Goal: Transaction & Acquisition: Purchase product/service

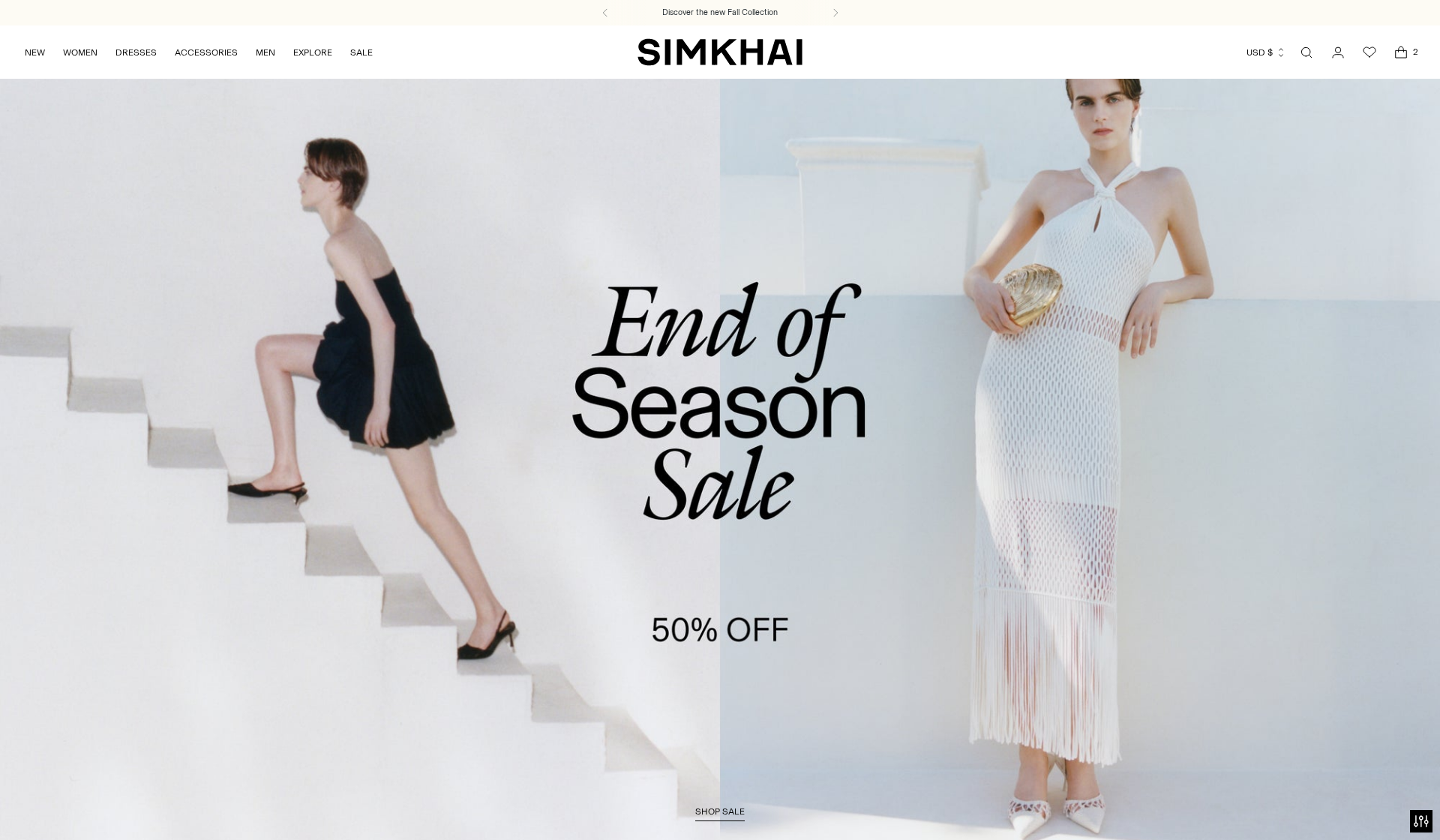
click at [1297, 53] on link "Open search modal" at bounding box center [1306, 52] width 30 height 30
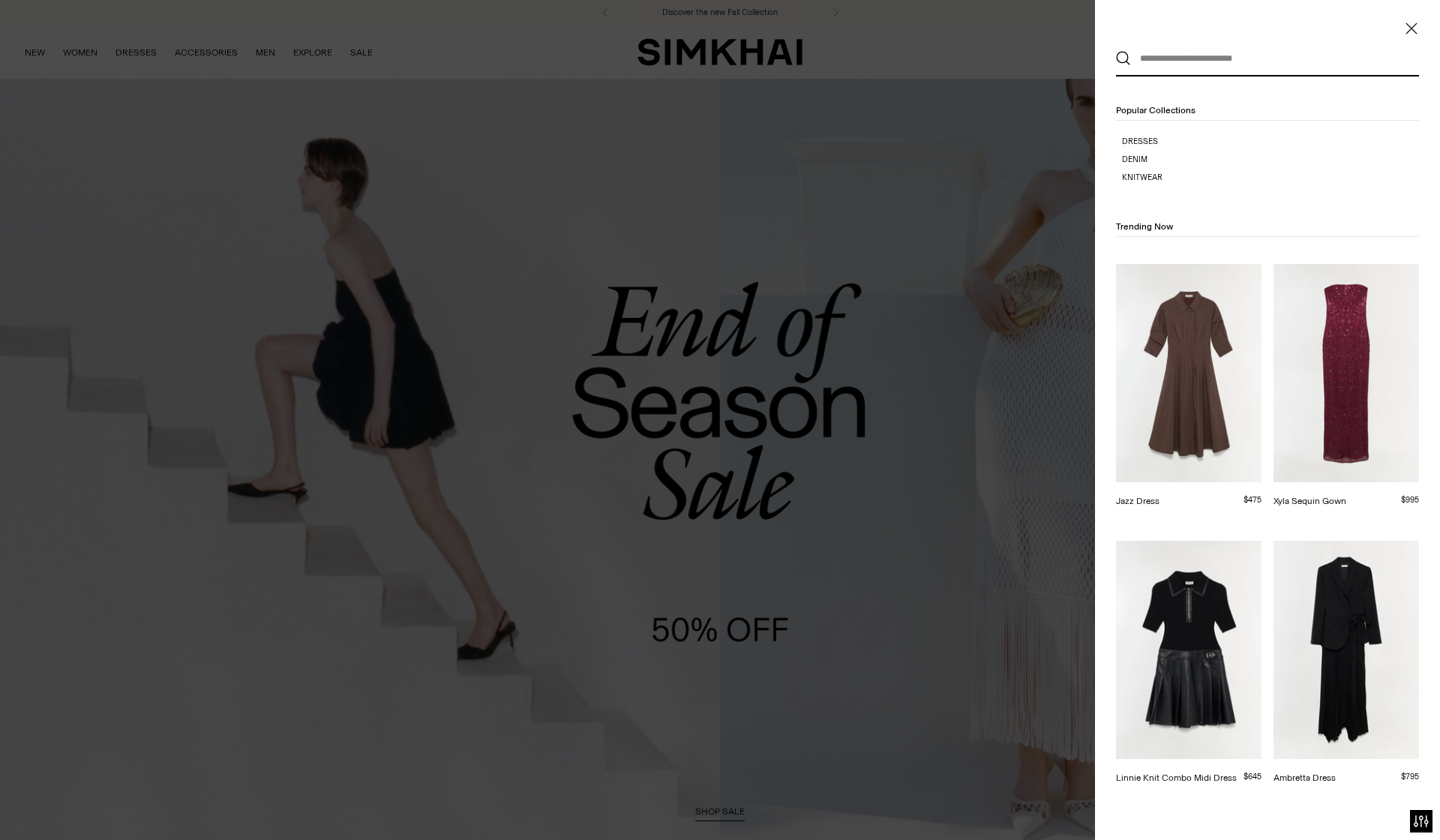
paste input "**********"
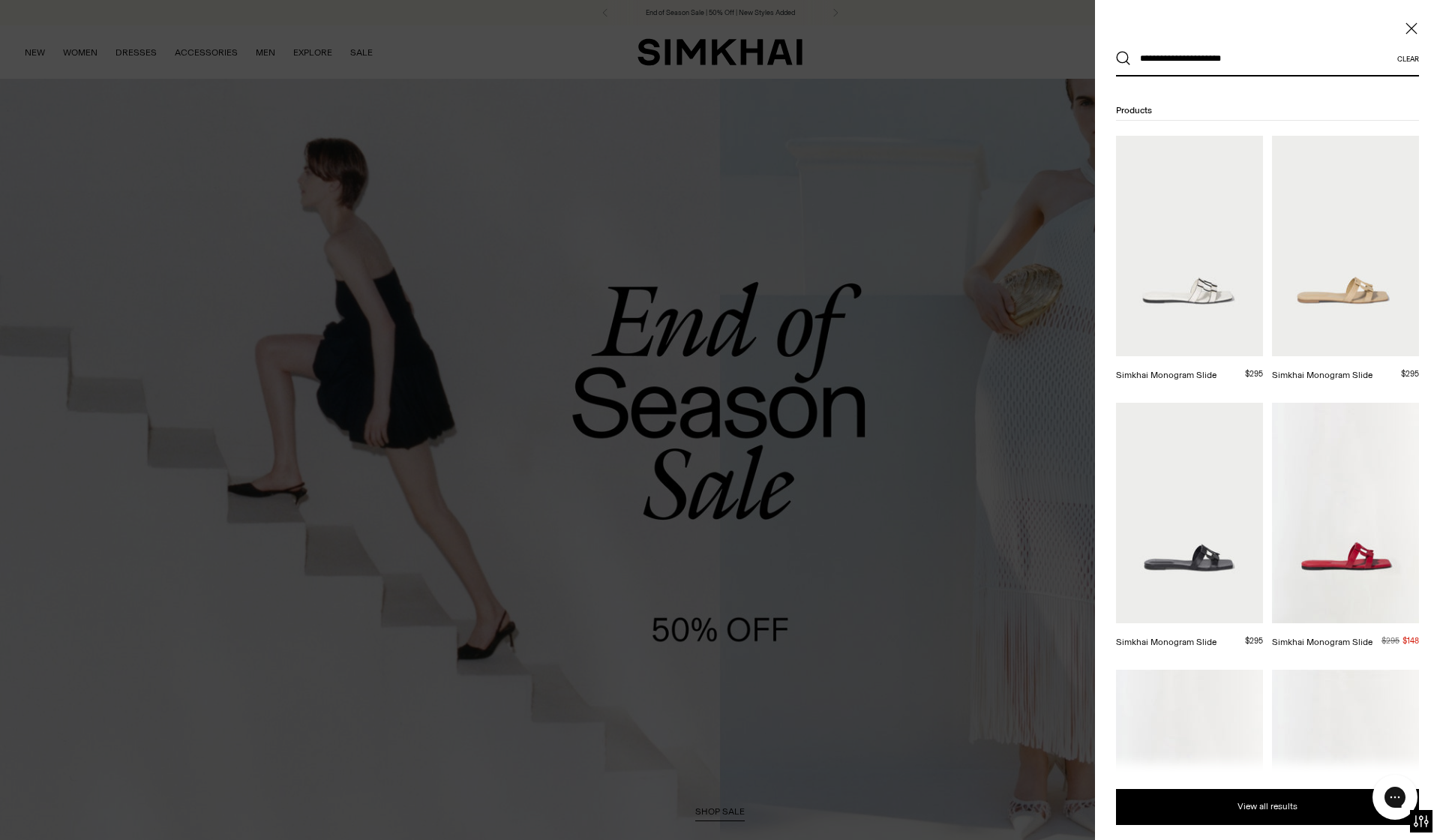
type input "**********"
click at [1208, 243] on img at bounding box center [1189, 246] width 147 height 221
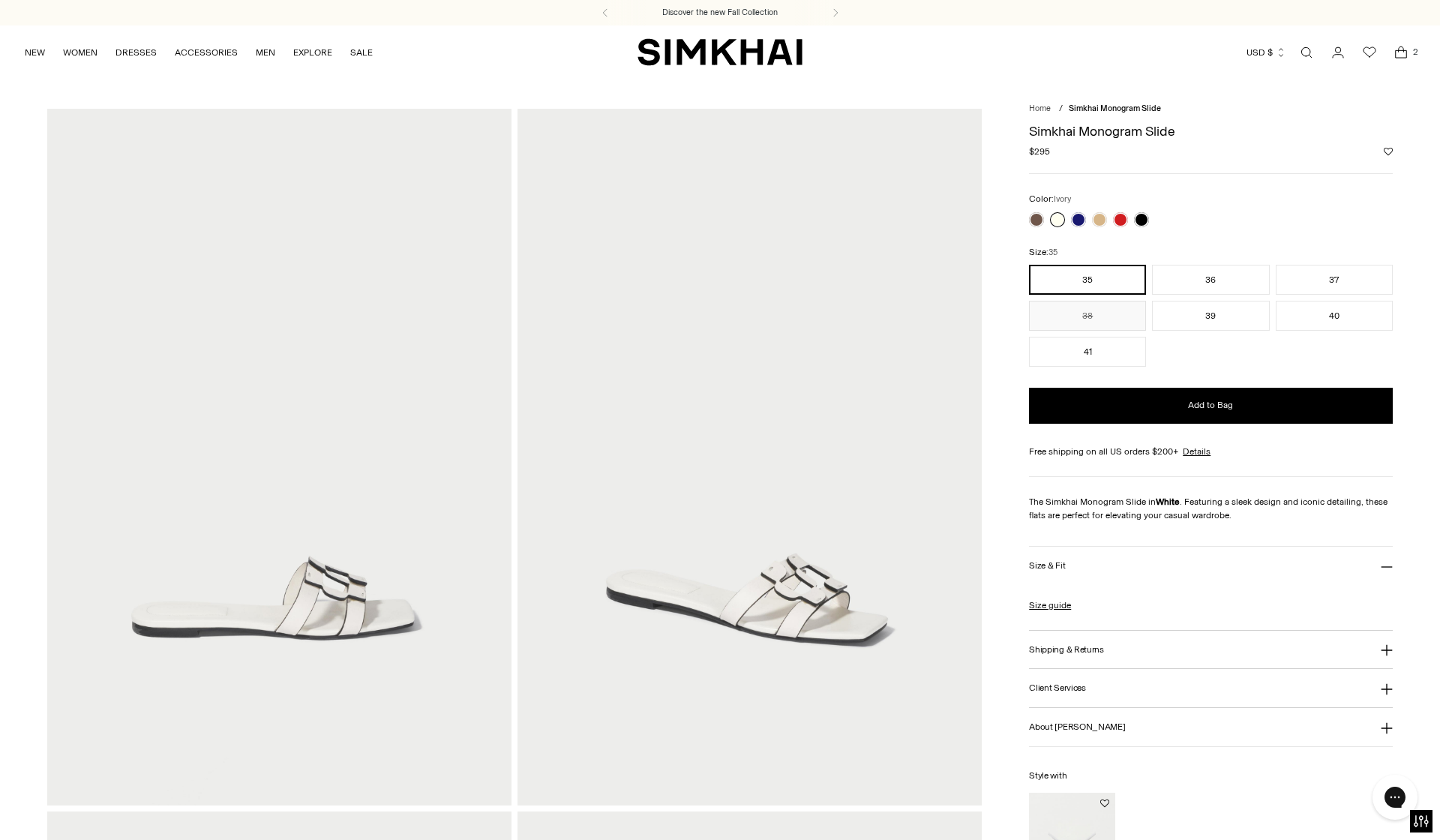
scroll to position [2, 0]
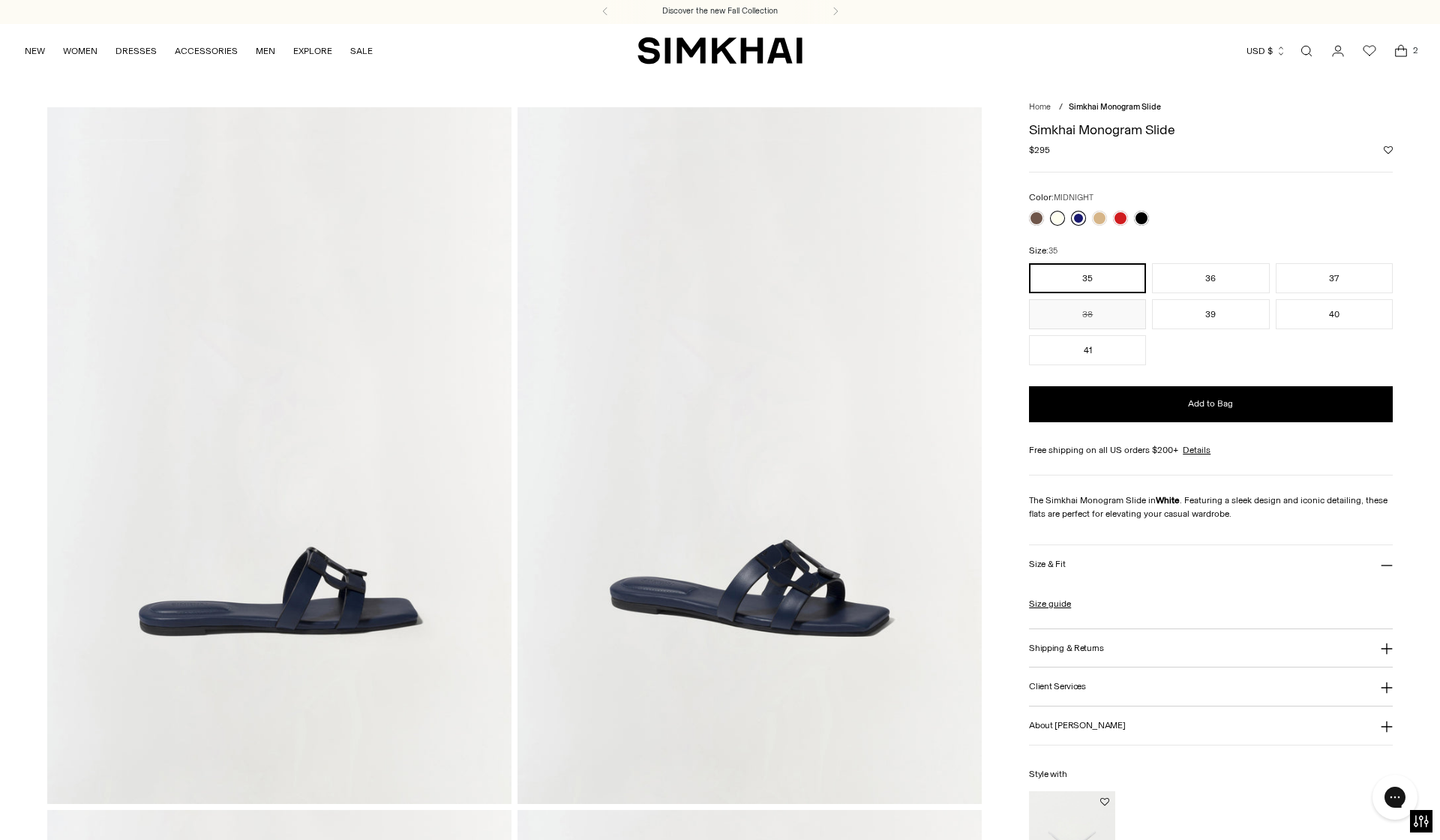
click at [1079, 218] on link at bounding box center [1078, 218] width 15 height 15
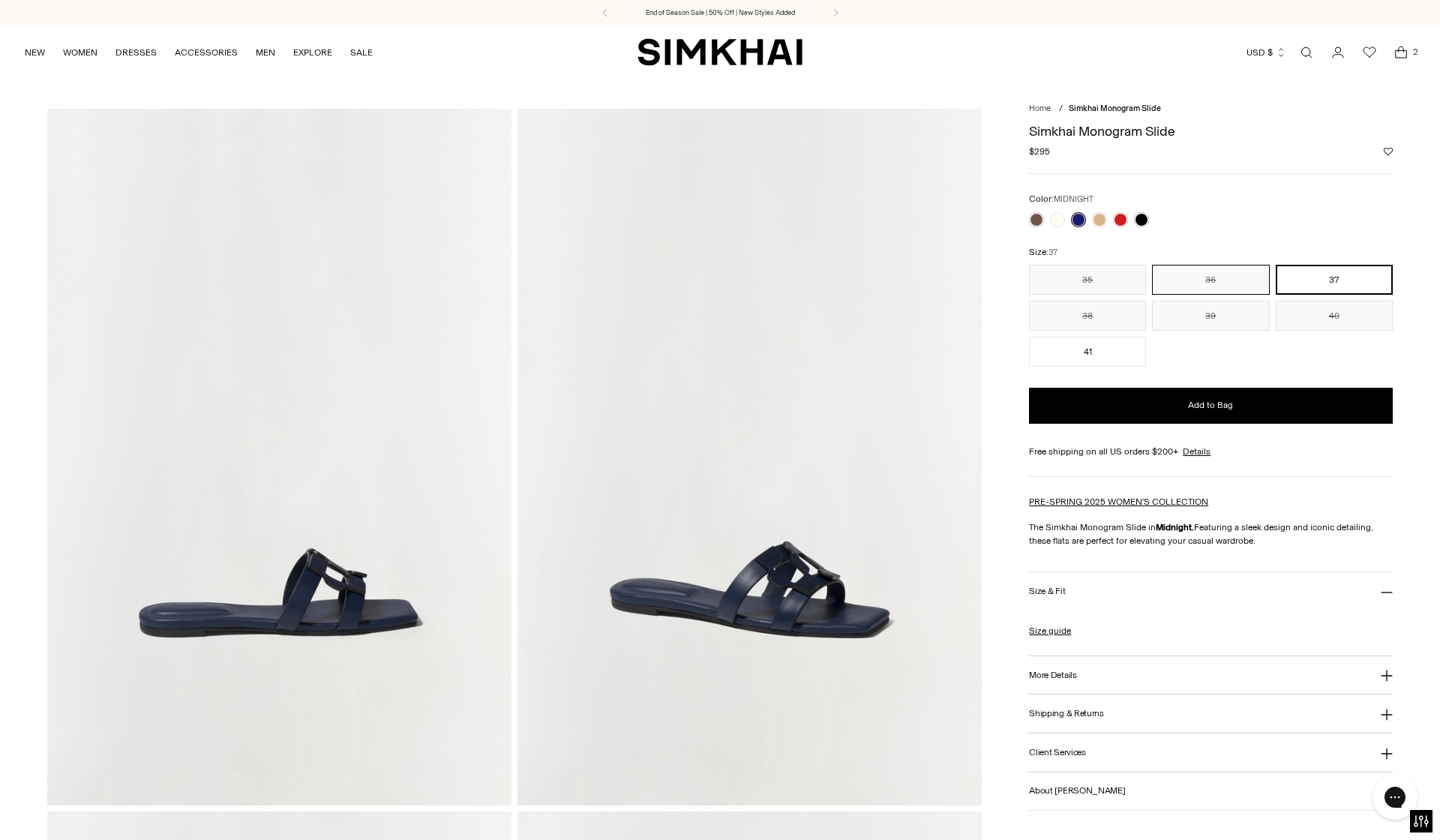
click at [1217, 281] on button "36" at bounding box center [1210, 279] width 117 height 30
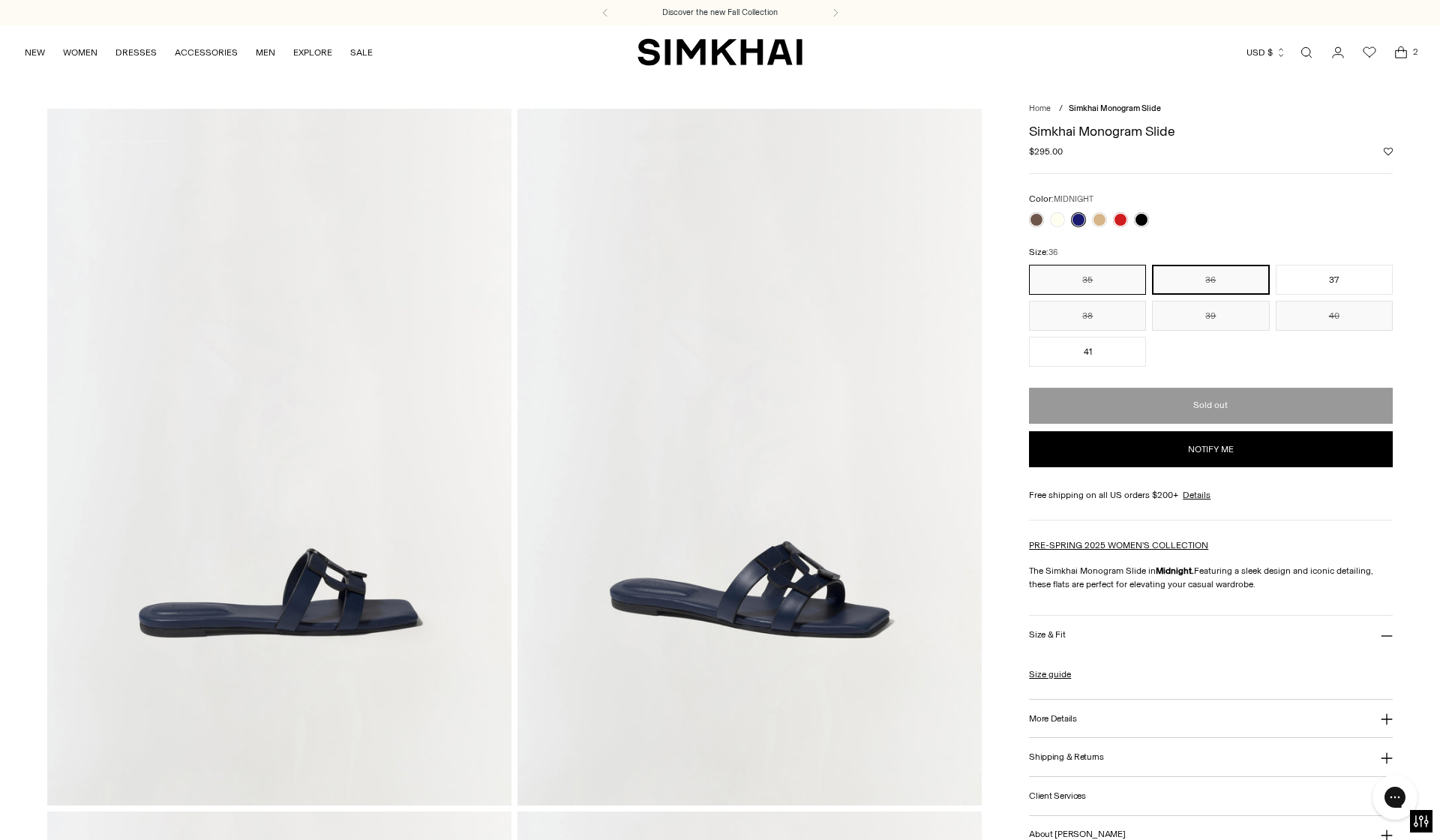
click at [1081, 265] on button "35" at bounding box center [1088, 279] width 117 height 30
drag, startPoint x: 1181, startPoint y: 269, endPoint x: 1196, endPoint y: 269, distance: 15.0
click at [1181, 268] on button "36" at bounding box center [1210, 279] width 117 height 30
click at [1092, 131] on h1 "Simkhai Monogram Slide" at bounding box center [1210, 131] width 363 height 14
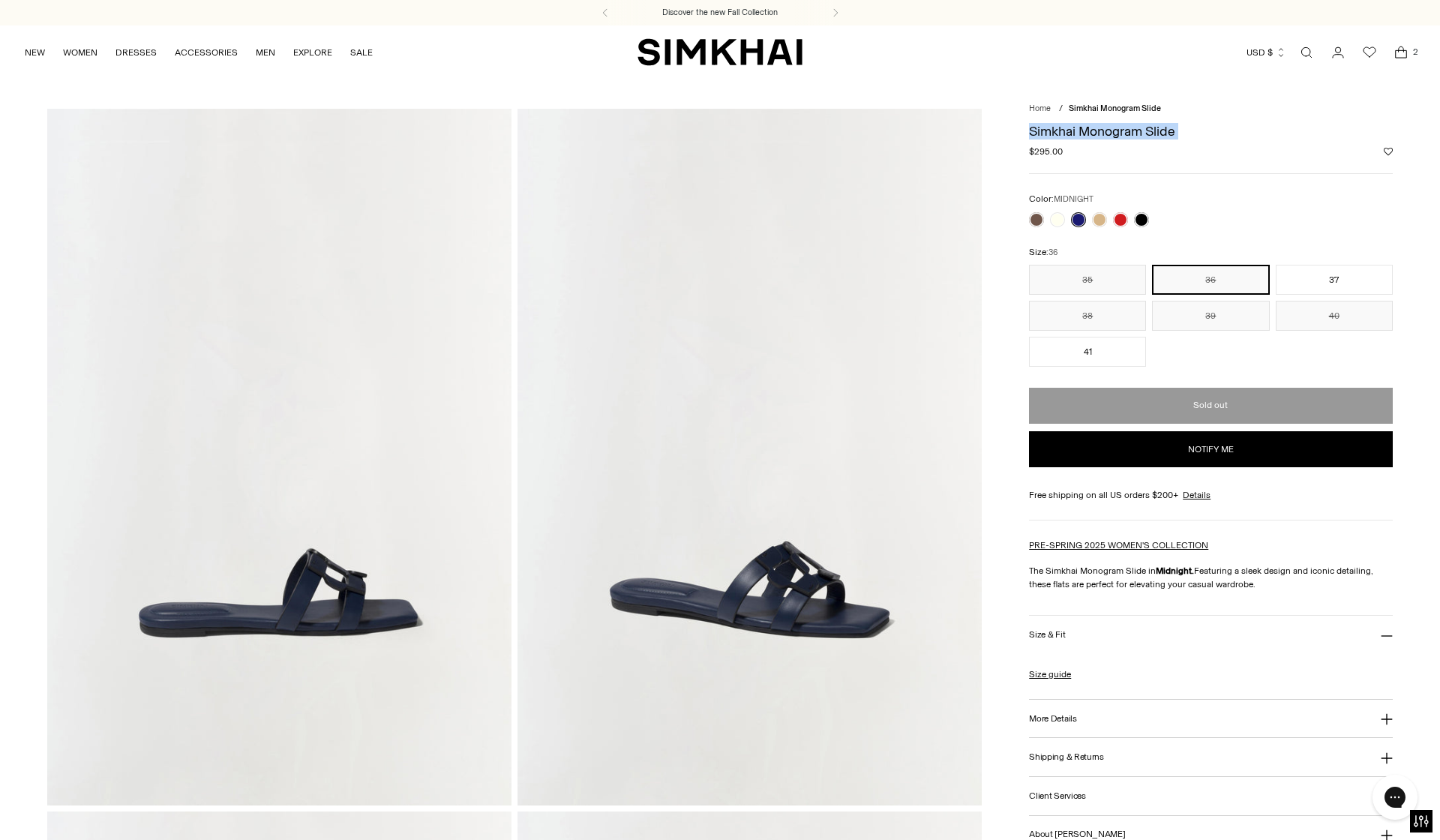
drag, startPoint x: 1417, startPoint y: 198, endPoint x: 1092, endPoint y: 131, distance: 331.8
click at [1092, 131] on h1 "Simkhai Monogram Slide" at bounding box center [1210, 131] width 363 height 14
